Goal: Use online tool/utility: Utilize a website feature to perform a specific function

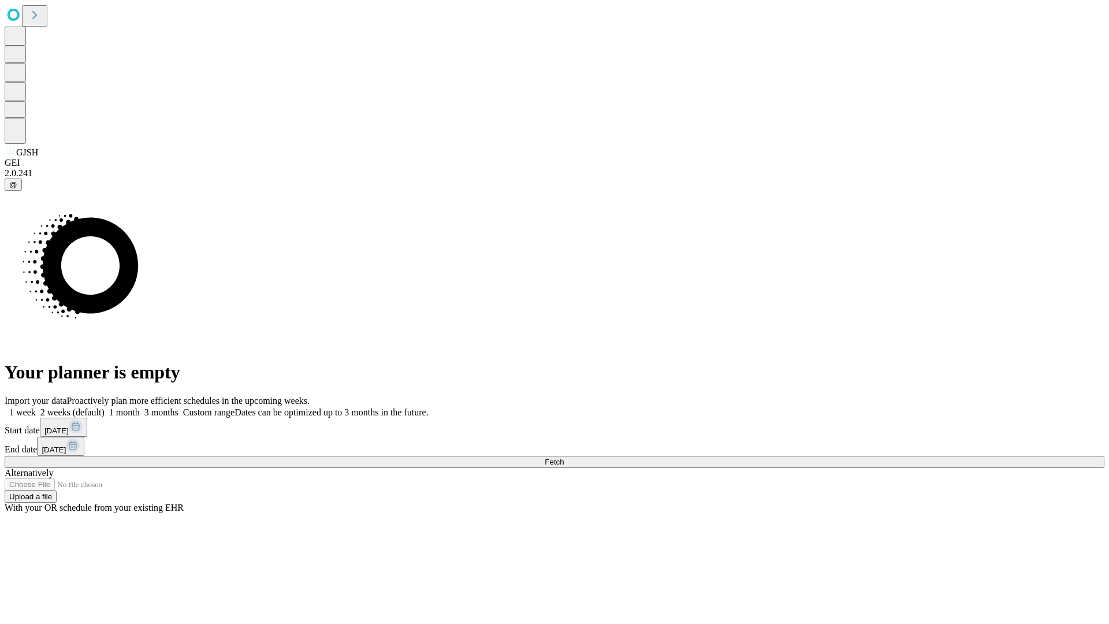
click at [564, 457] on span "Fetch" at bounding box center [554, 461] width 19 height 9
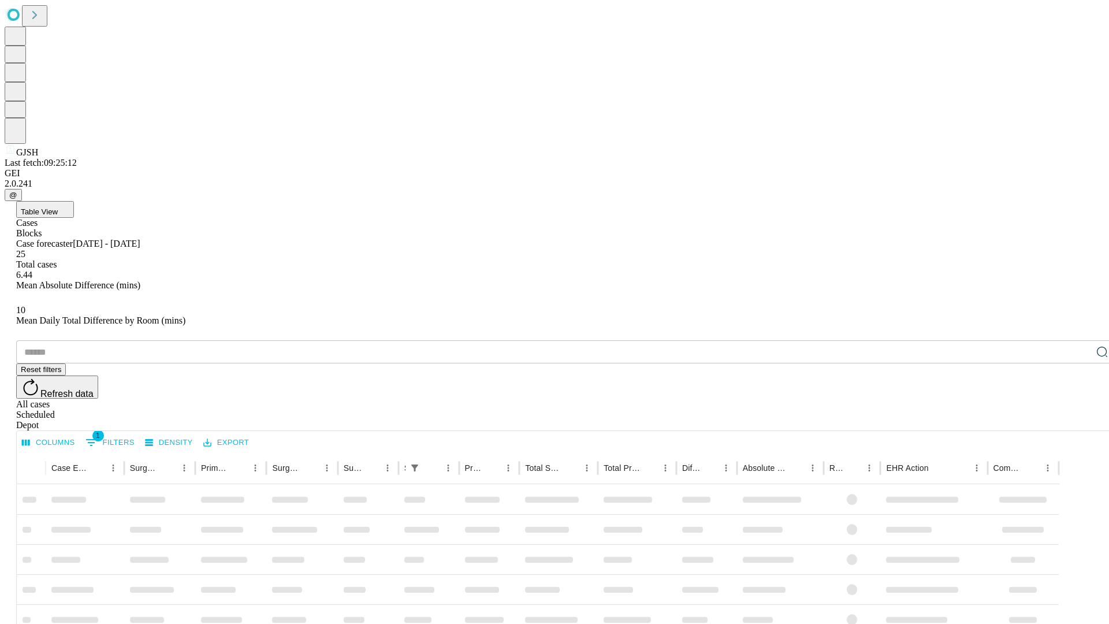
click at [58, 207] on span "Table View" at bounding box center [39, 211] width 37 height 9
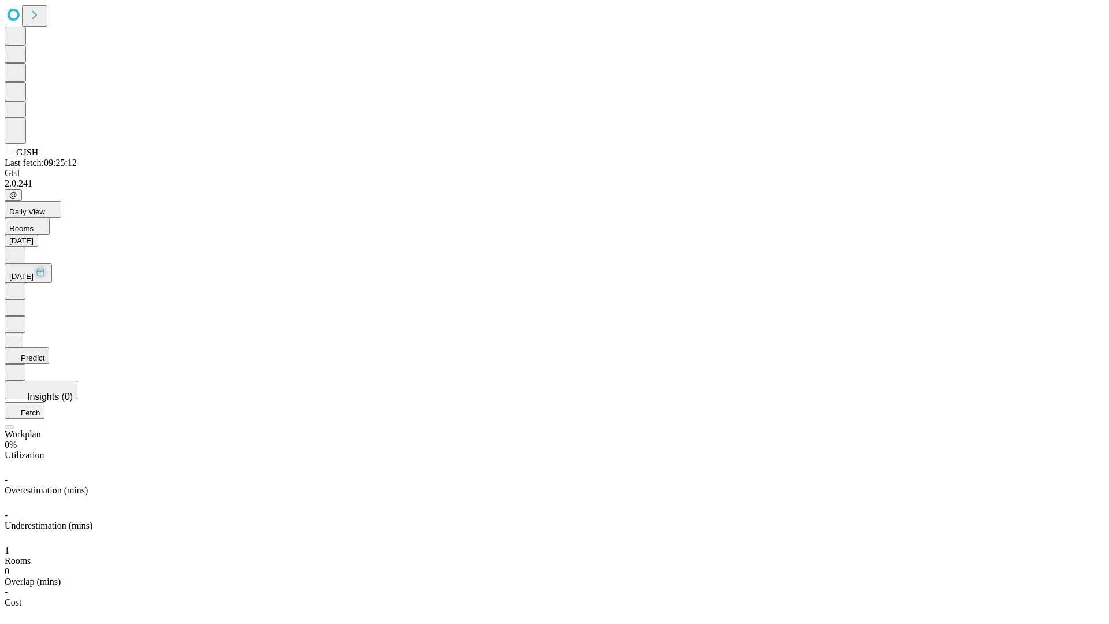
click at [49, 347] on button "Predict" at bounding box center [27, 355] width 44 height 17
